Goal: Check status: Check status

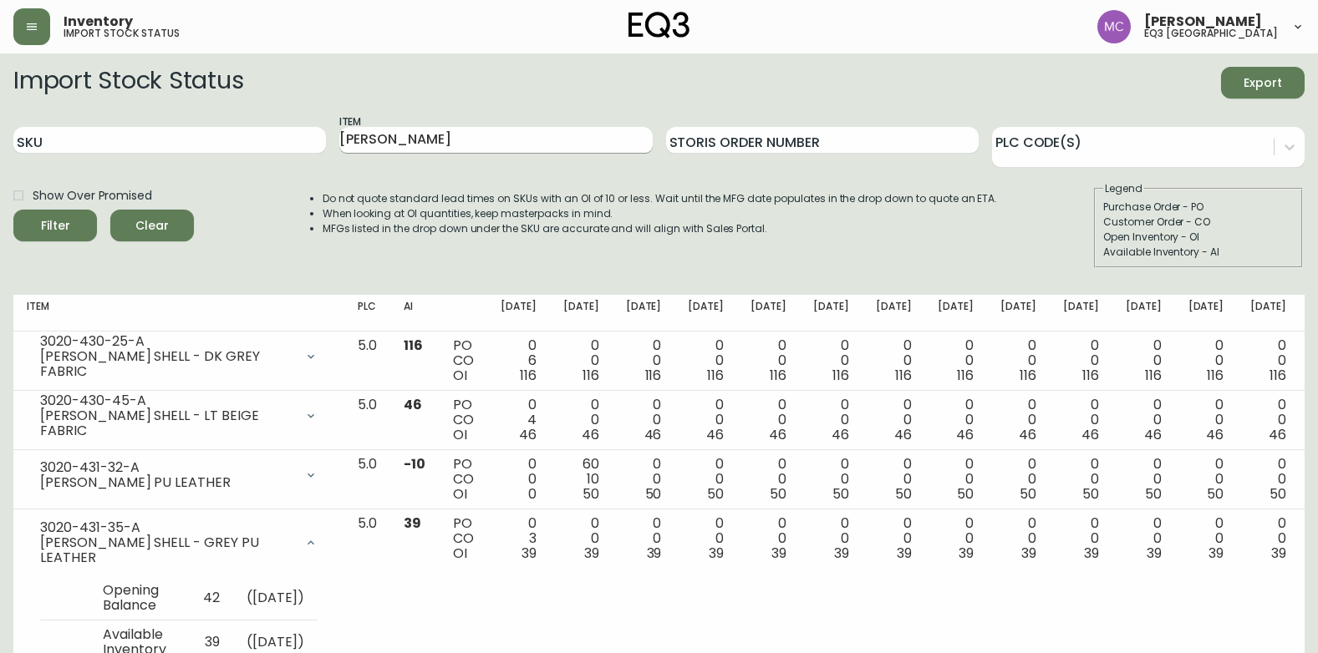
click at [421, 143] on input "[PERSON_NAME]" at bounding box center [495, 140] width 313 height 27
type input "O"
click at [13, 210] on button "Filter" at bounding box center [55, 226] width 84 height 32
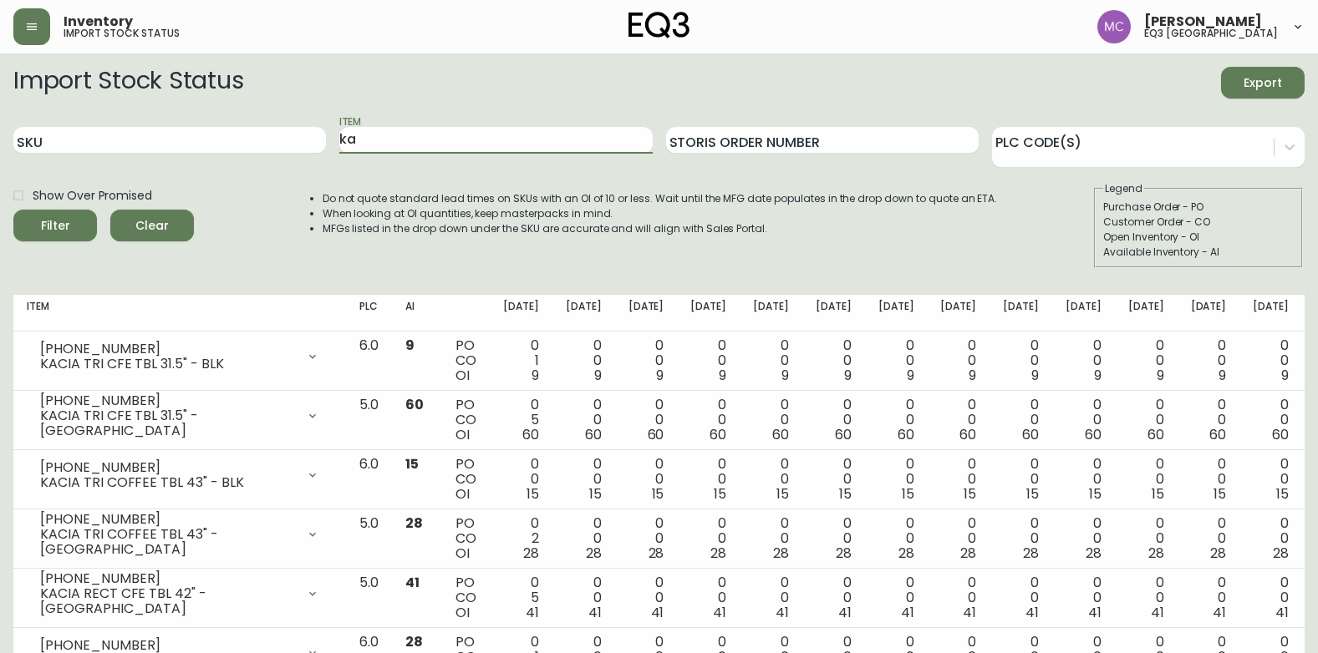
type input "k"
click at [259, 143] on input "SKU" at bounding box center [169, 140] width 313 height 27
paste input "7060-306-1-B"
click at [13, 210] on button "Filter" at bounding box center [55, 226] width 84 height 32
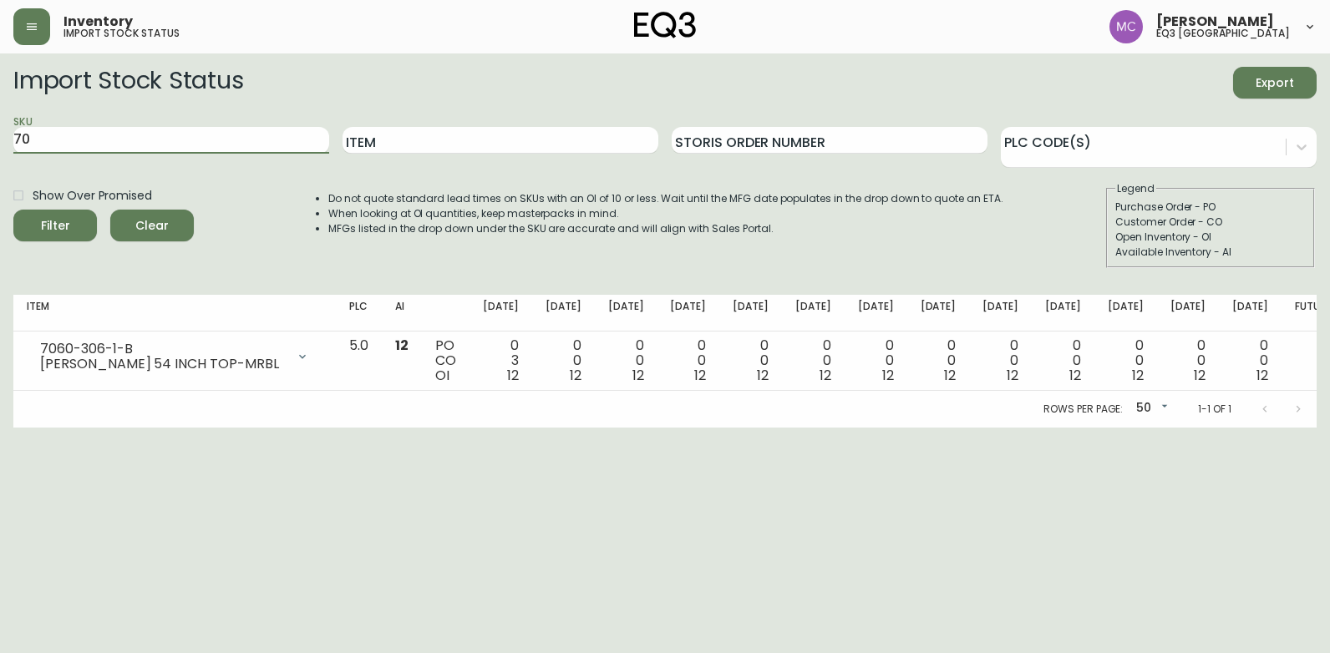
type input "7"
paste input "7060-304-0-A"
type input "7060-304-0-A"
click at [13, 210] on button "Filter" at bounding box center [55, 226] width 84 height 32
